Goal: Information Seeking & Learning: Learn about a topic

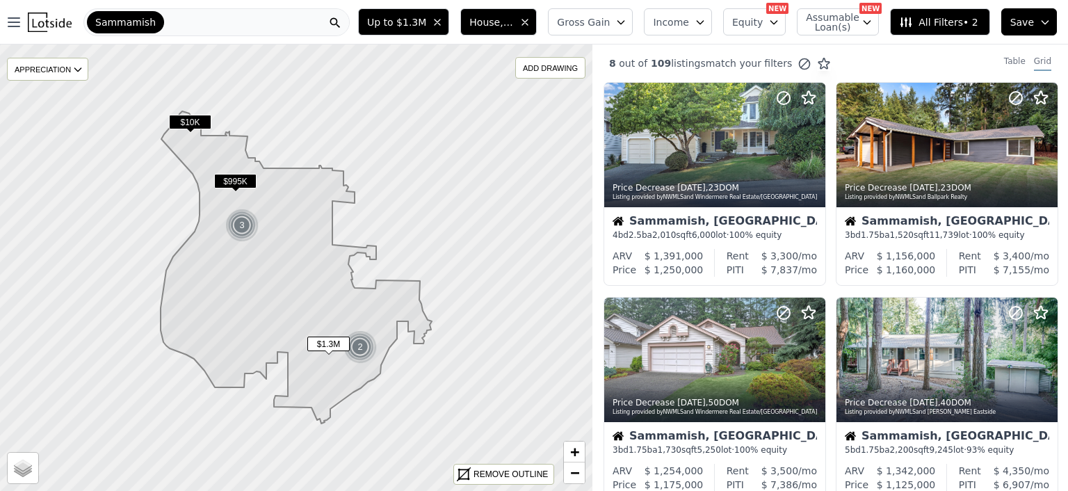
scroll to position [445, 0]
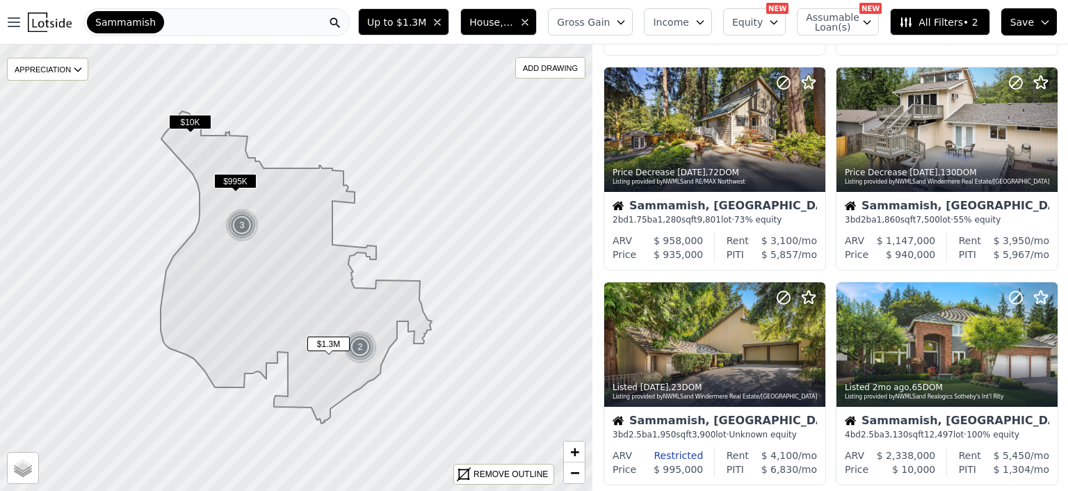
click at [273, 31] on div "Sammamish" at bounding box center [216, 22] width 266 height 28
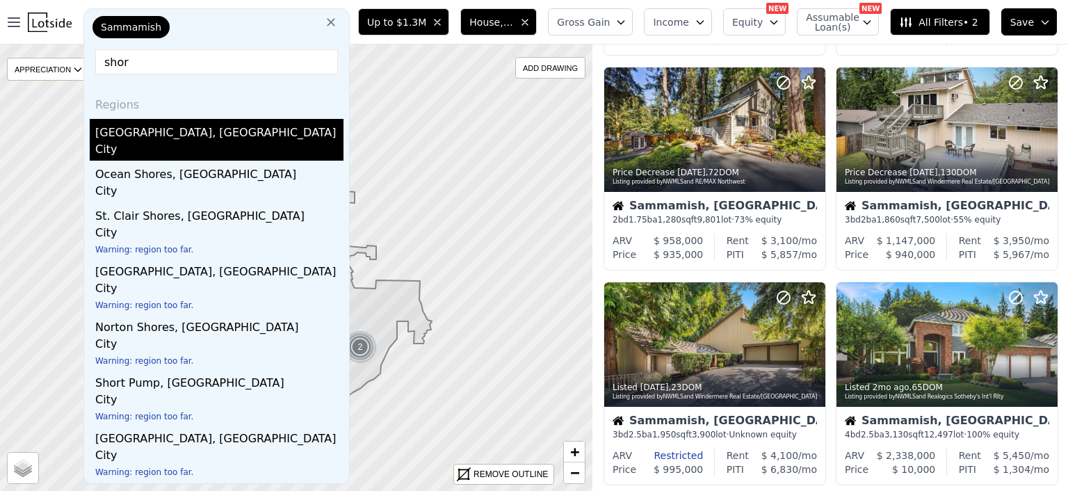
type input "shor"
click at [124, 135] on div "[GEOGRAPHIC_DATA], [GEOGRAPHIC_DATA]" at bounding box center [219, 130] width 248 height 22
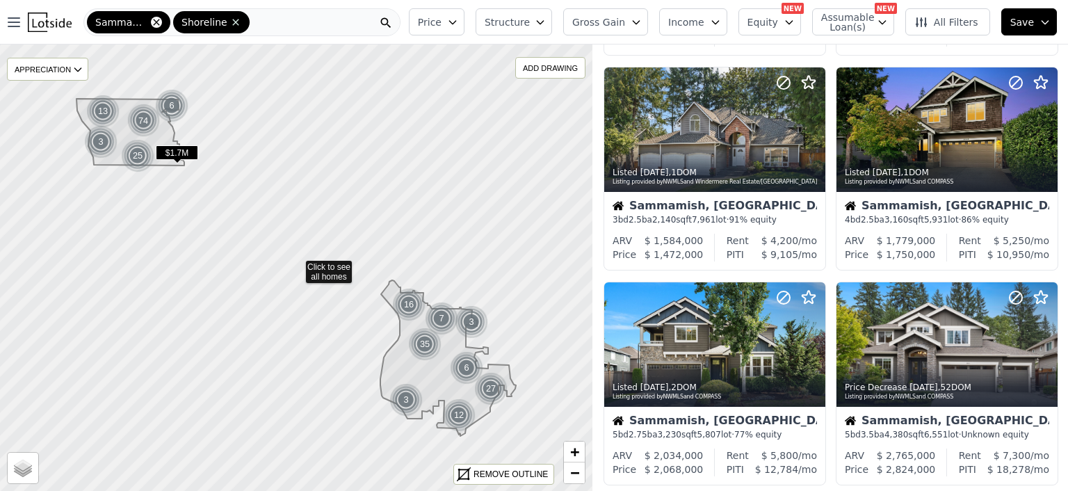
click at [159, 19] on icon at bounding box center [156, 22] width 11 height 11
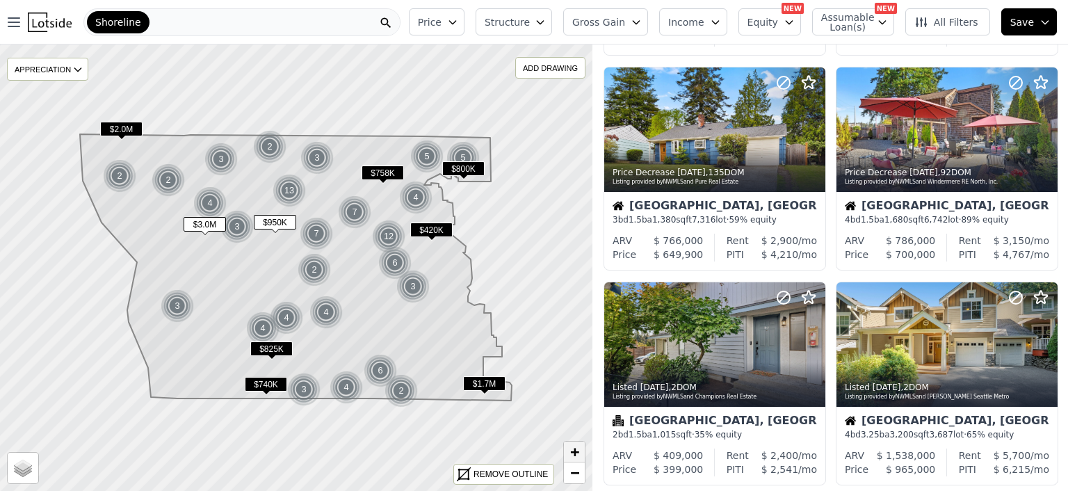
click at [574, 450] on span "+" at bounding box center [574, 451] width 9 height 17
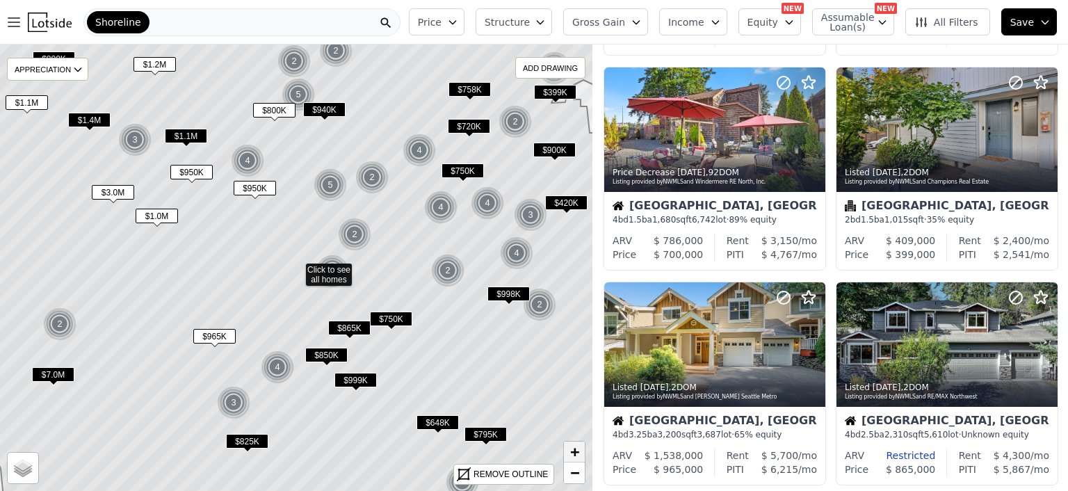
click at [574, 450] on span "+" at bounding box center [574, 451] width 9 height 17
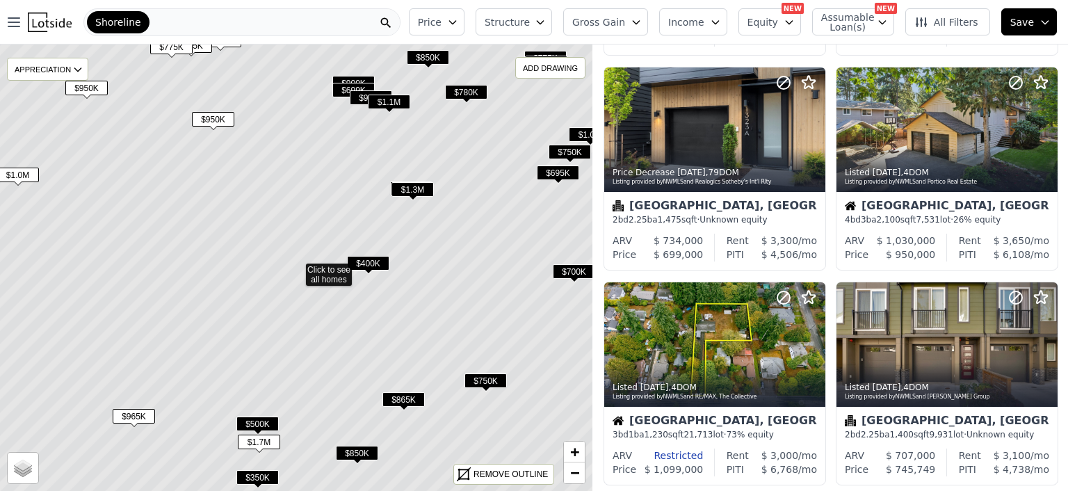
click at [90, 90] on span "$950K" at bounding box center [86, 88] width 42 height 15
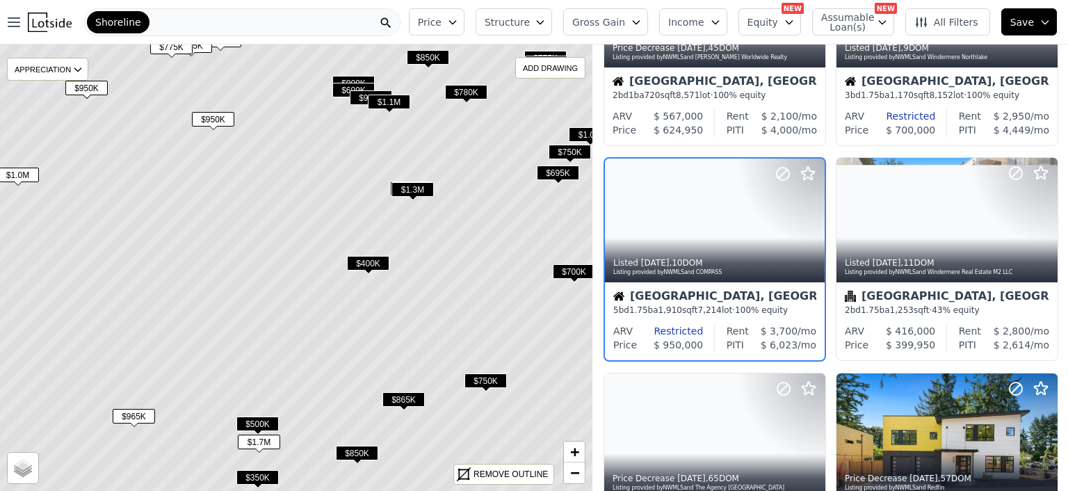
scroll to position [108, 0]
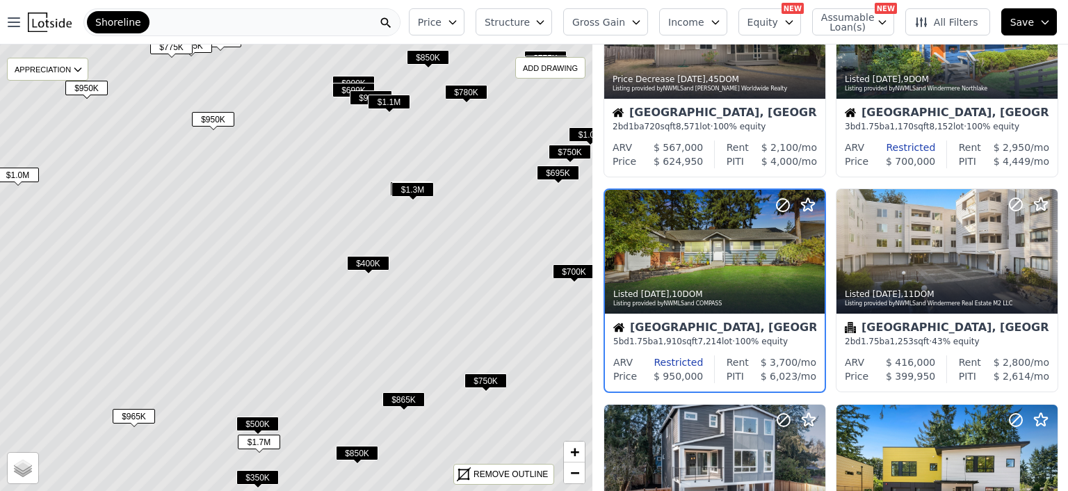
click at [211, 116] on span "$950K" at bounding box center [213, 119] width 42 height 15
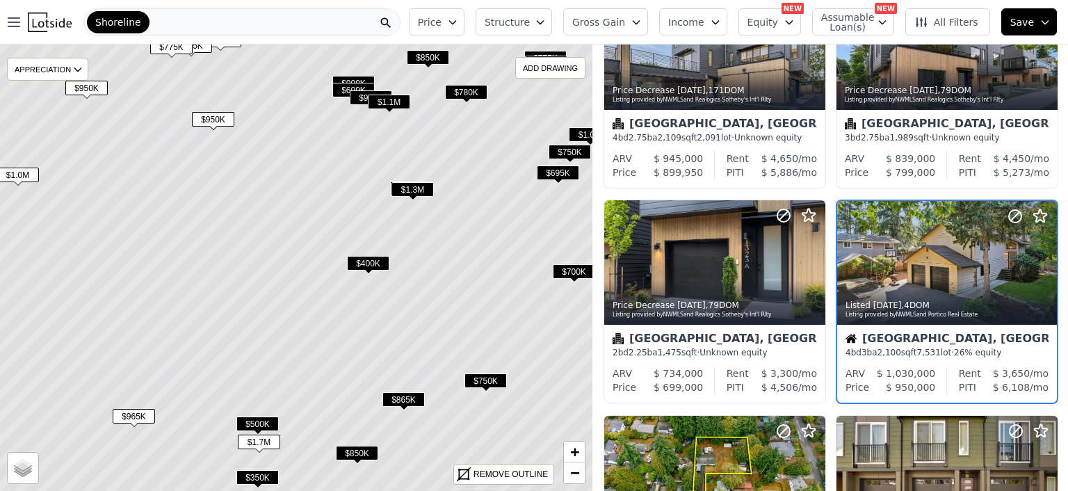
scroll to position [323, 0]
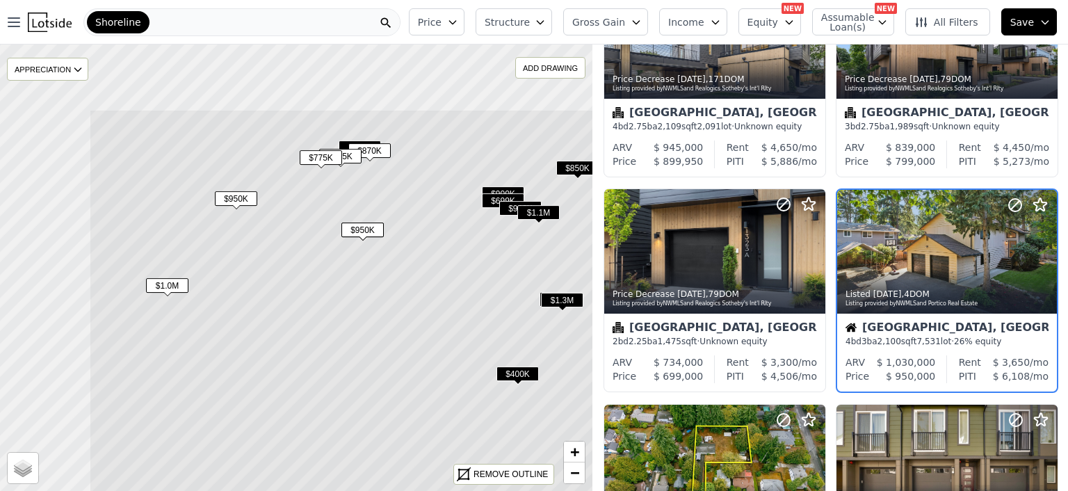
drag, startPoint x: 165, startPoint y: 125, endPoint x: 314, endPoint y: 236, distance: 185.9
click at [314, 236] on icon at bounding box center [445, 378] width 713 height 538
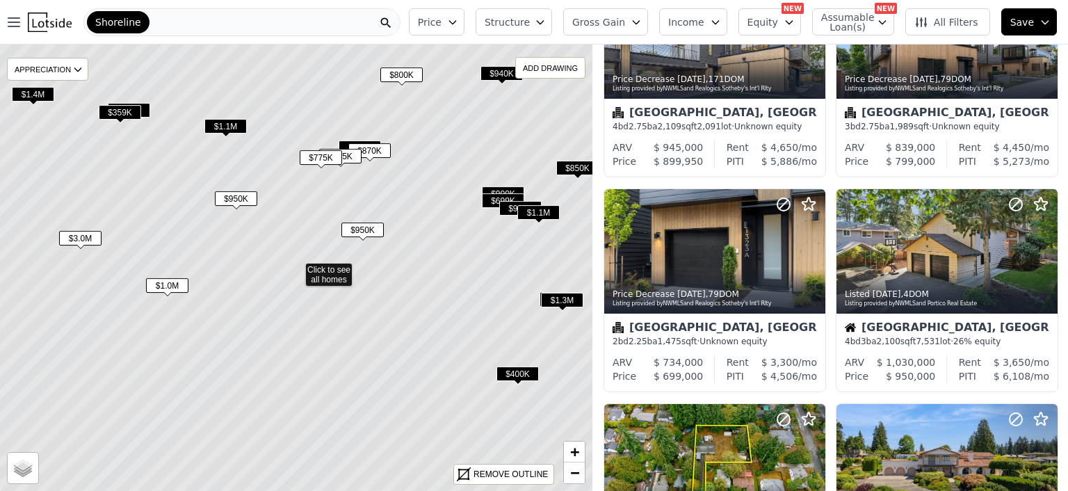
click at [167, 282] on span "$1.0M" at bounding box center [167, 285] width 42 height 15
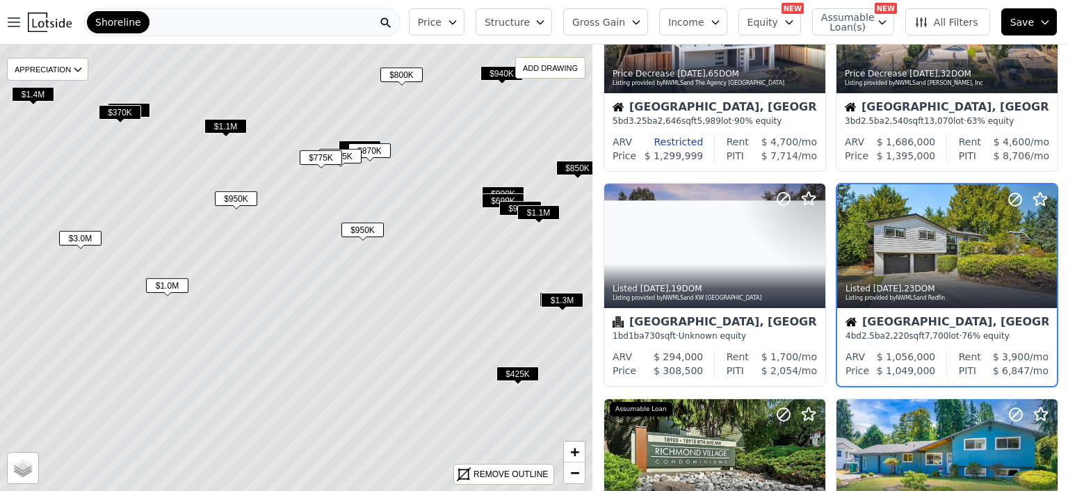
scroll to position [108, 0]
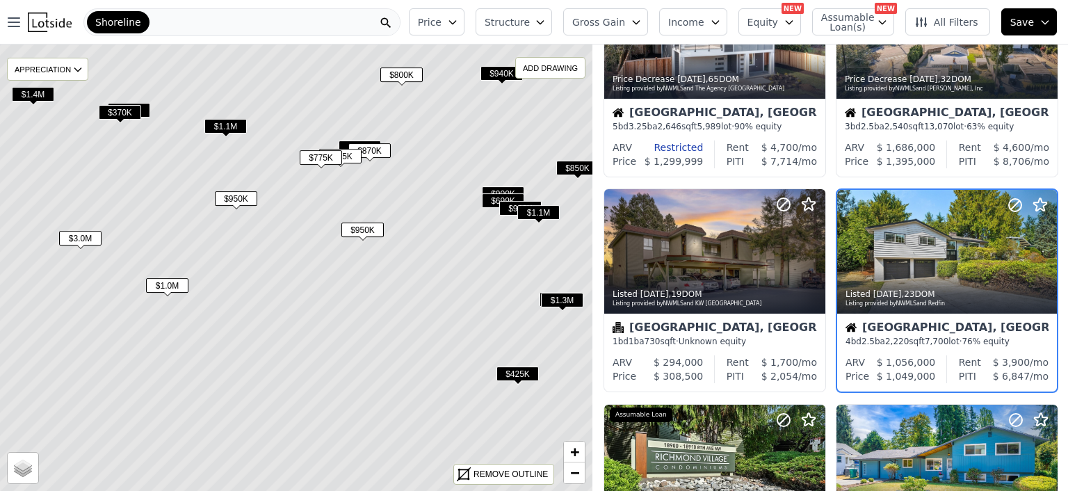
click at [219, 124] on span "$1.1M" at bounding box center [225, 126] width 42 height 15
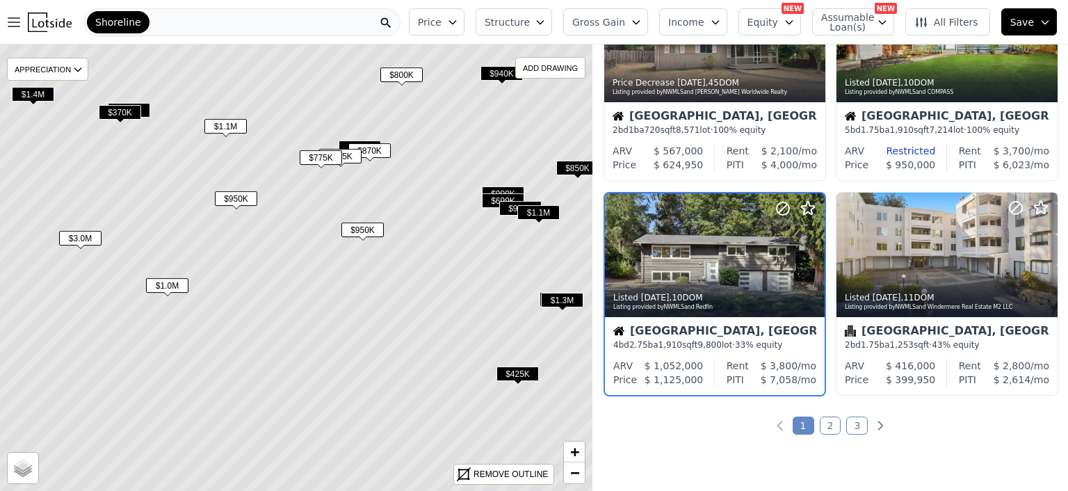
scroll to position [968, 0]
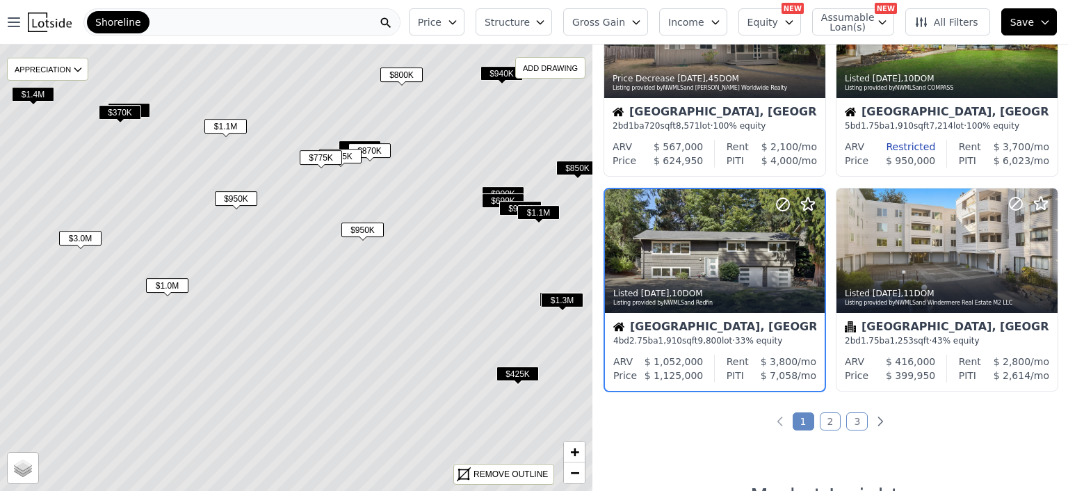
click at [234, 195] on span "$950K" at bounding box center [236, 198] width 42 height 15
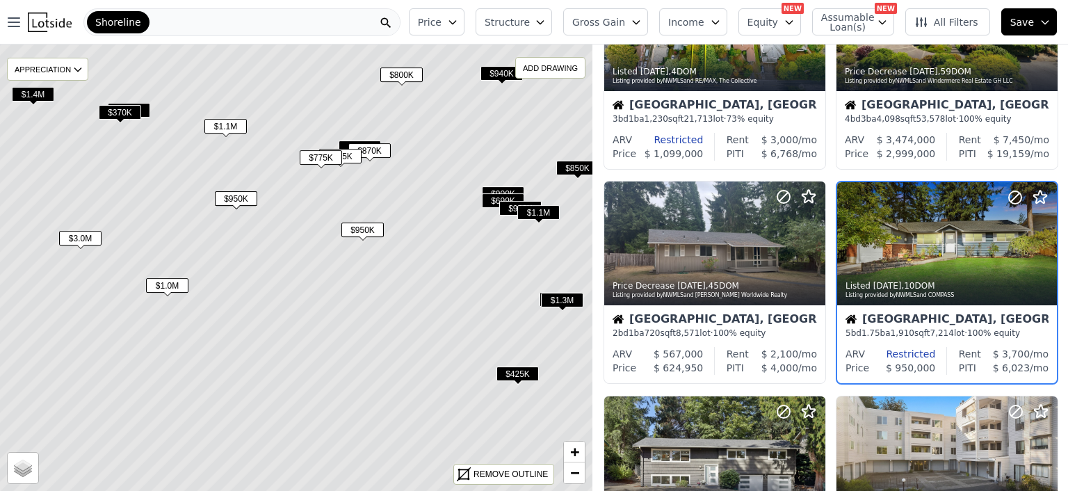
scroll to position [753, 0]
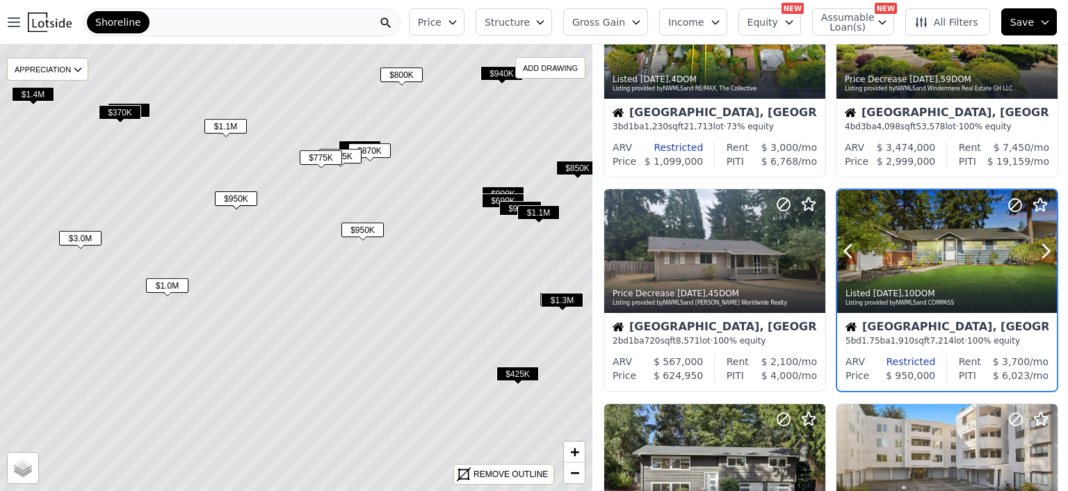
click at [944, 261] on div at bounding box center [947, 252] width 220 height 124
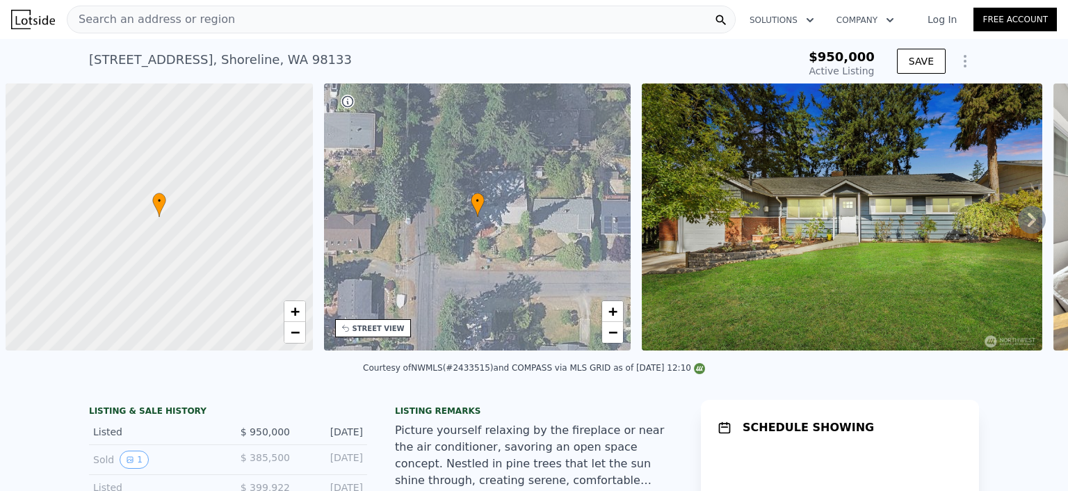
scroll to position [0, 6]
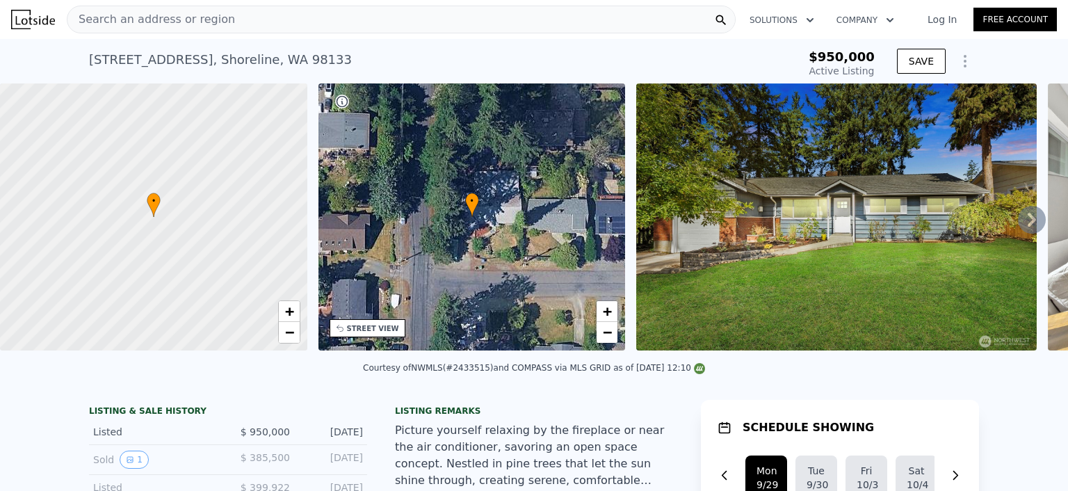
drag, startPoint x: 454, startPoint y: 376, endPoint x: 487, endPoint y: 375, distance: 32.7
click at [487, 373] on div "Courtesy of NWMLS (#2433515) and COMPASS via MLS GRID as of 09/28/2025 12:10" at bounding box center [534, 368] width 342 height 10
copy div "2433515)"
